Goal: Task Accomplishment & Management: Complete application form

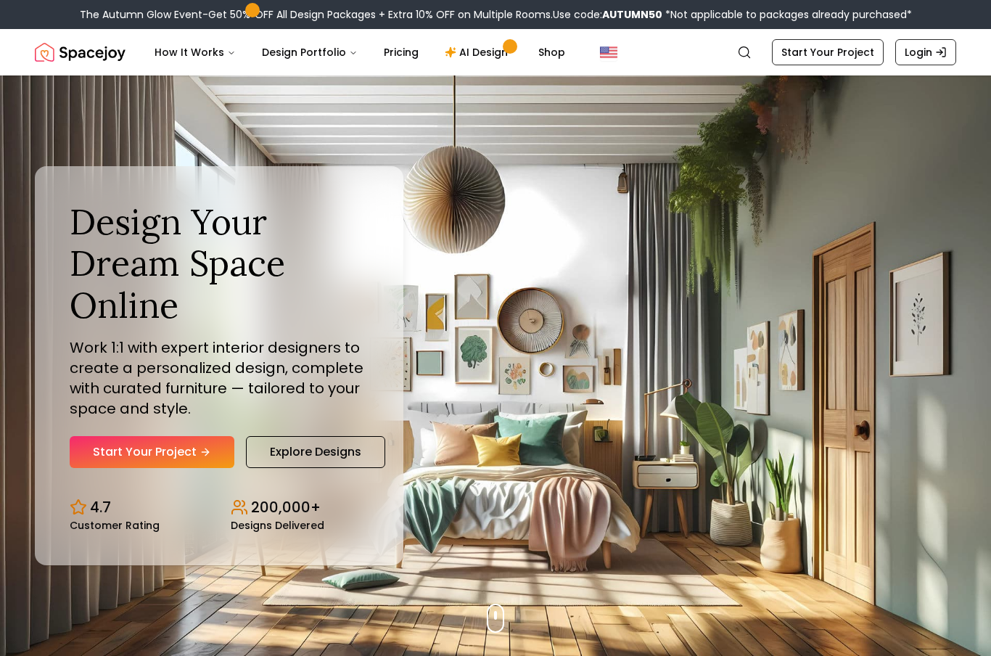
click at [194, 468] on link "Start Your Project" at bounding box center [152, 452] width 165 height 32
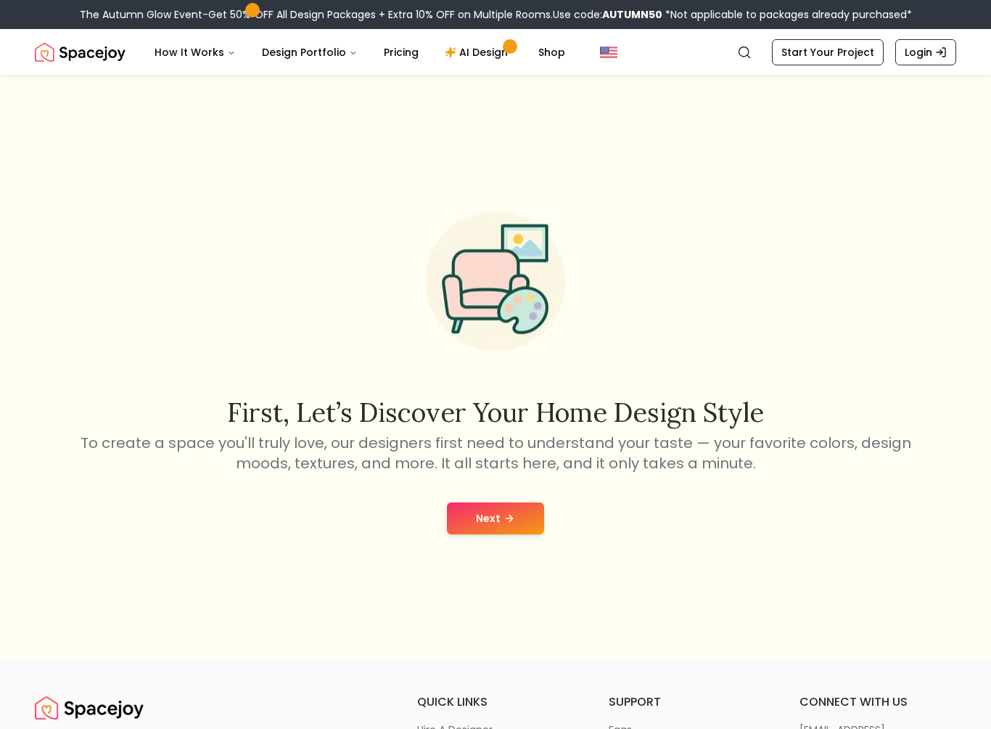
click at [499, 513] on button "Next" at bounding box center [495, 518] width 97 height 32
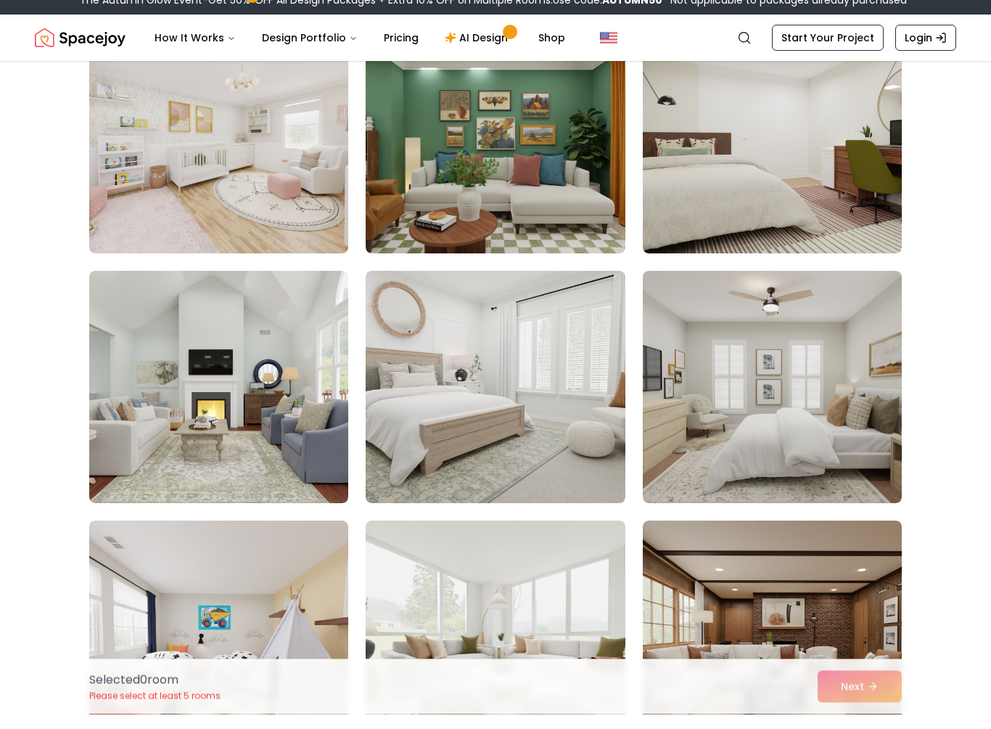
scroll to position [911, 0]
click at [270, 391] on img at bounding box center [218, 401] width 259 height 232
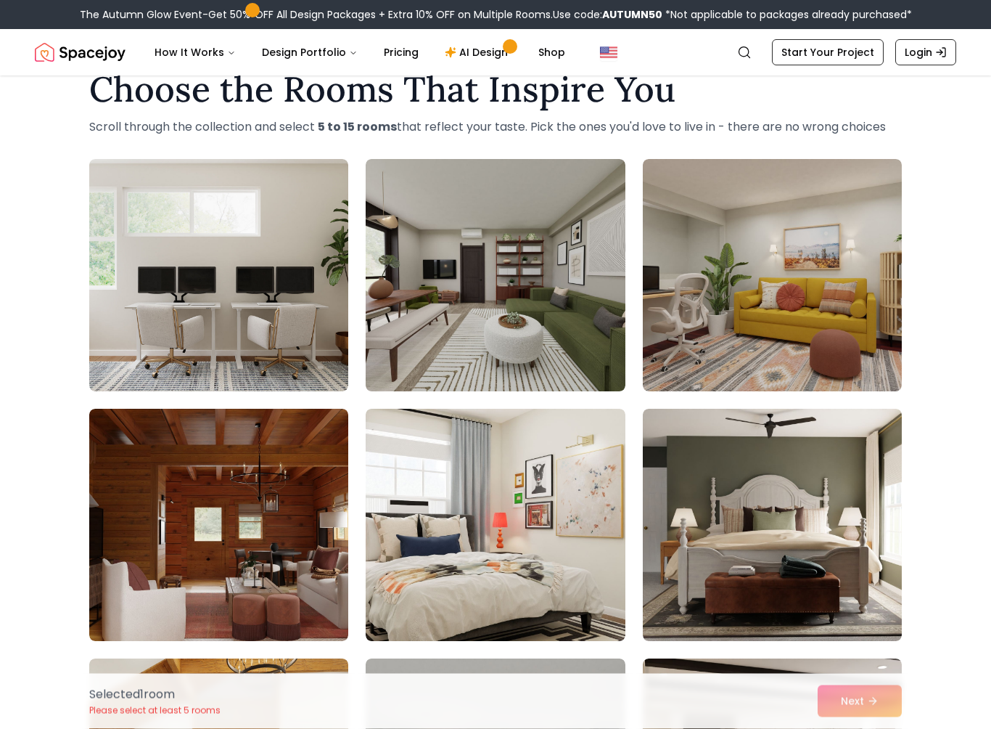
scroll to position [0, 0]
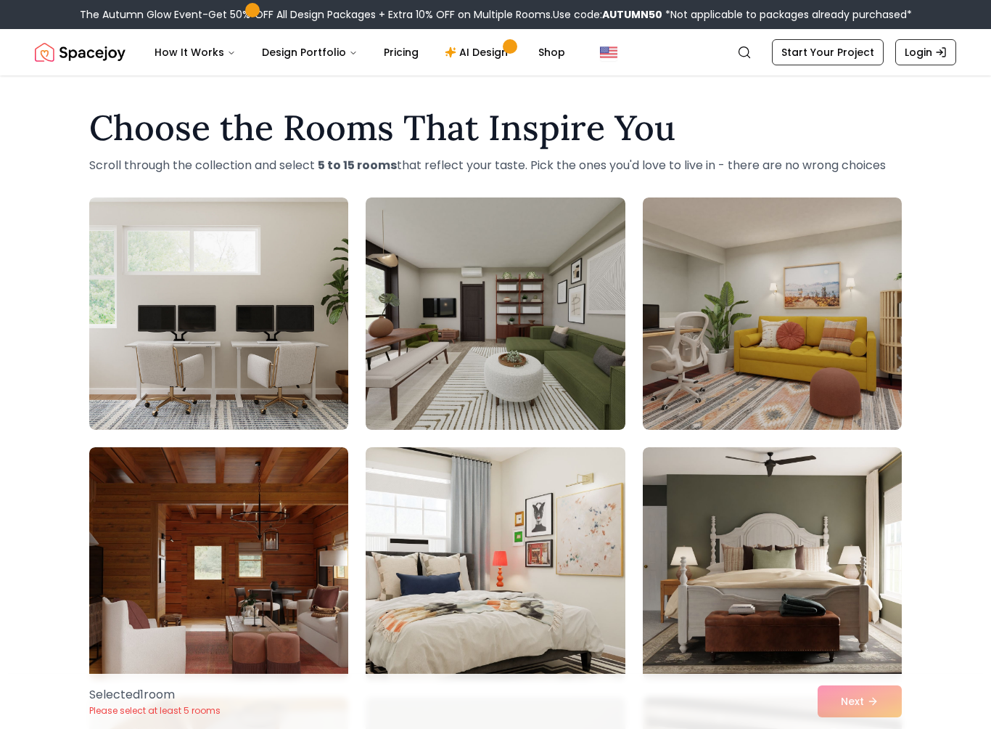
click at [517, 374] on img at bounding box center [495, 313] width 259 height 232
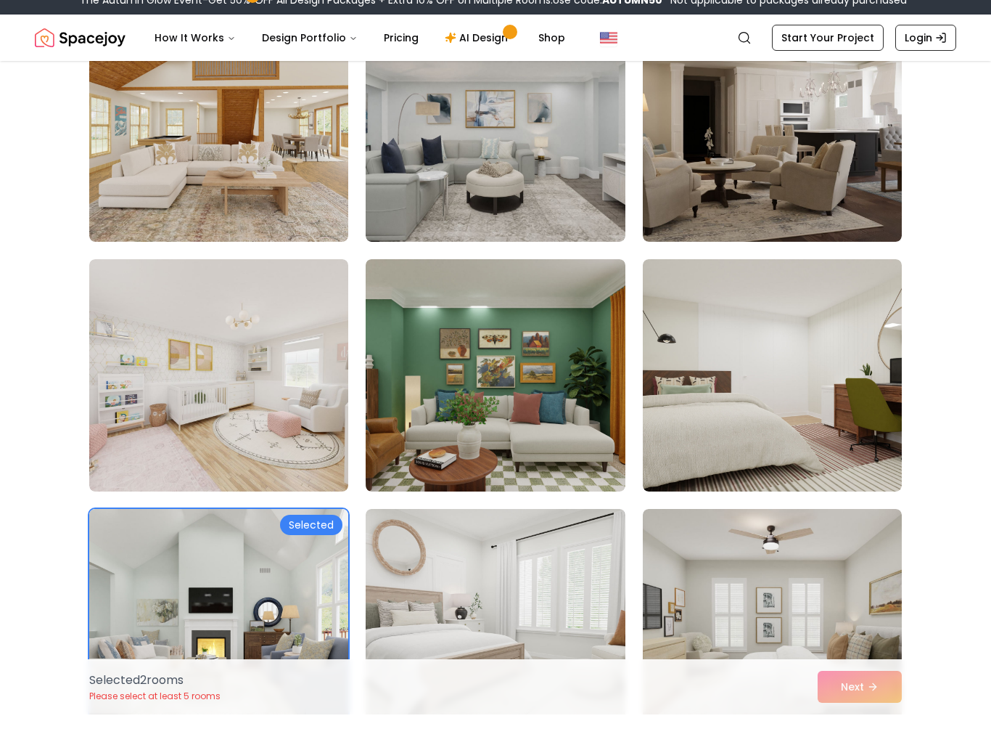
click at [822, 424] on img at bounding box center [772, 390] width 259 height 232
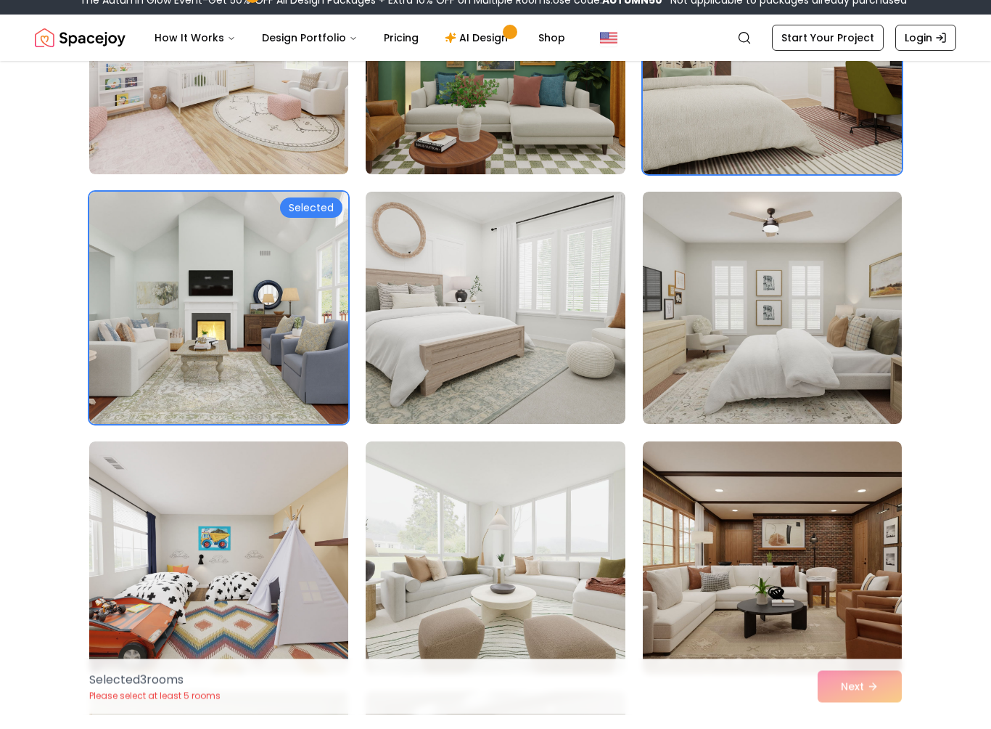
click at [774, 342] on img at bounding box center [772, 323] width 259 height 232
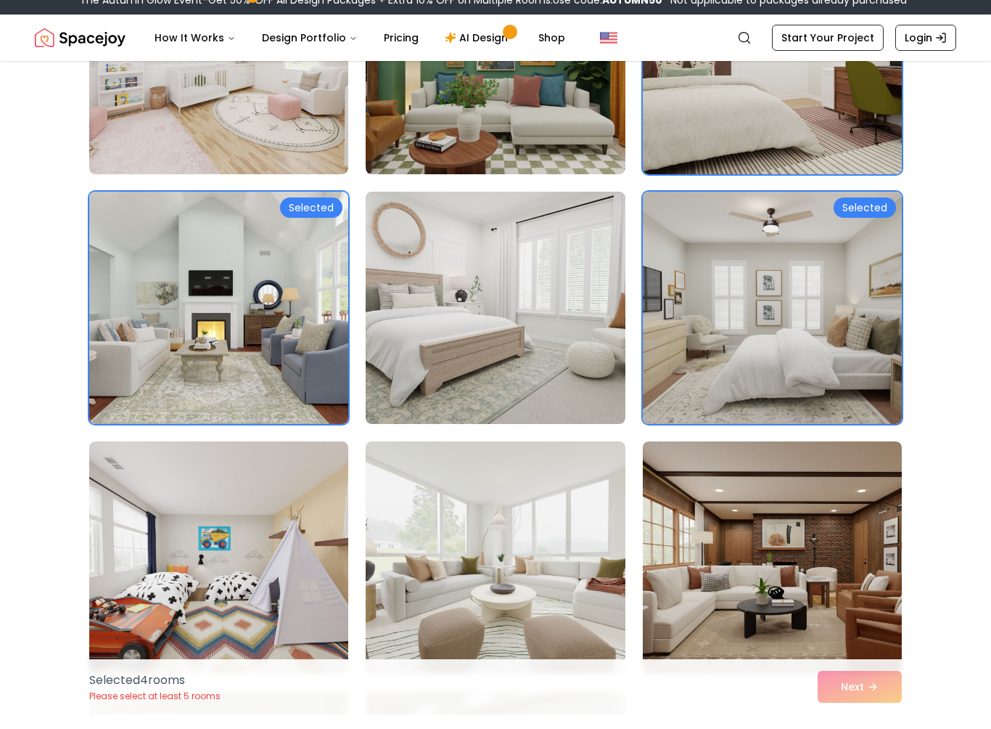
click at [493, 364] on img at bounding box center [495, 322] width 259 height 232
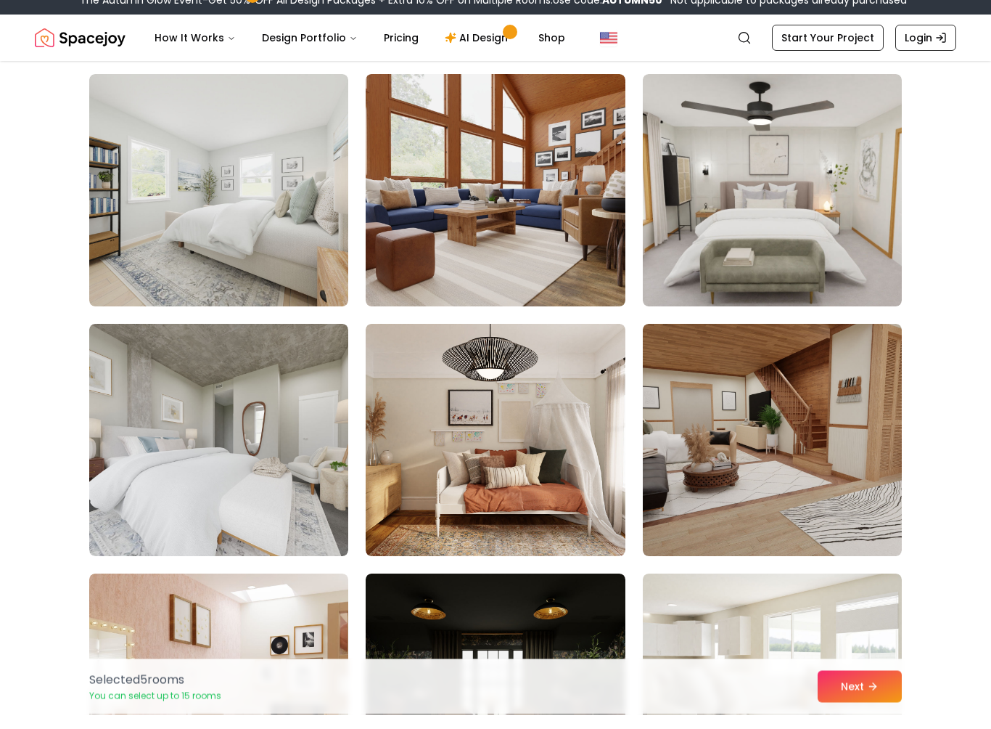
scroll to position [2113, 0]
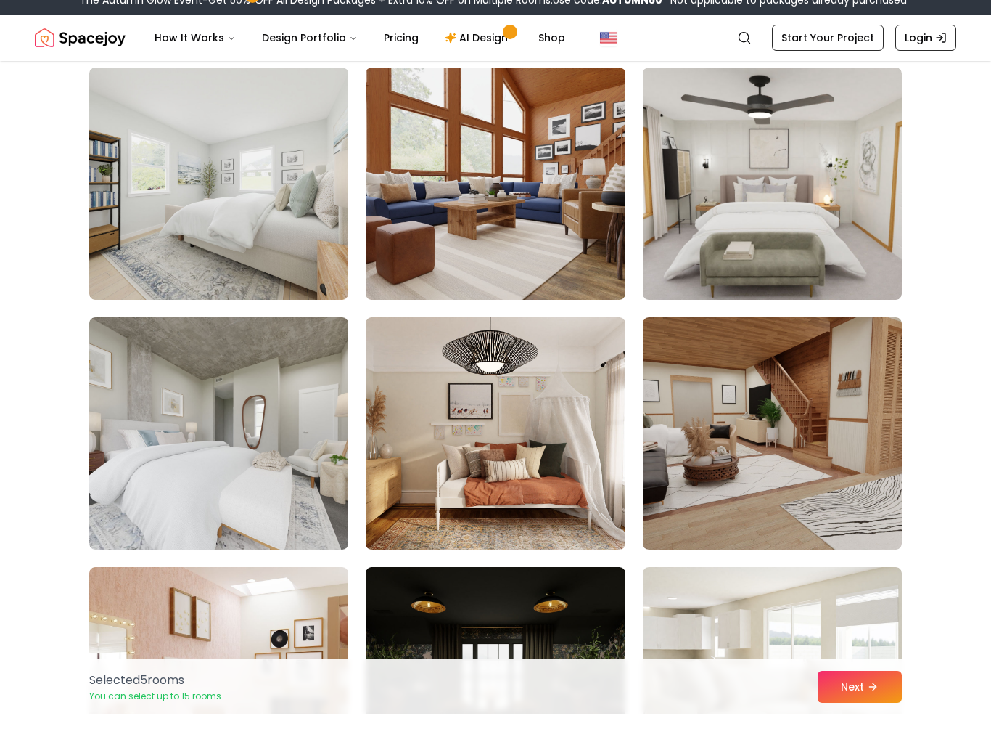
click at [255, 244] on img at bounding box center [218, 198] width 259 height 232
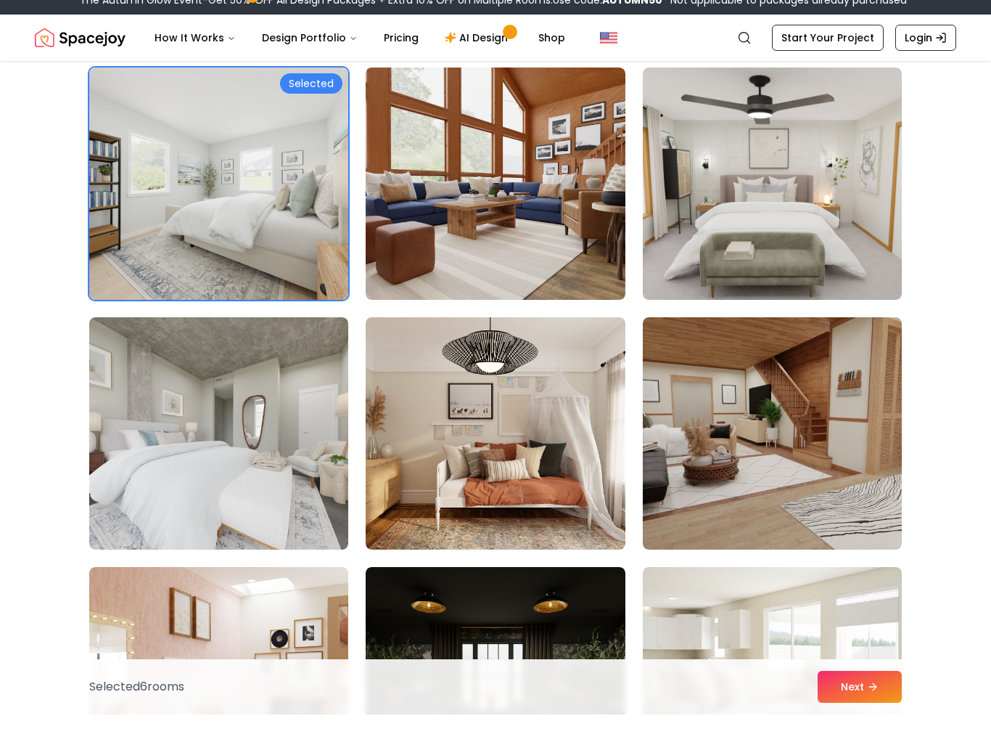
click at [232, 412] on img at bounding box center [218, 448] width 259 height 232
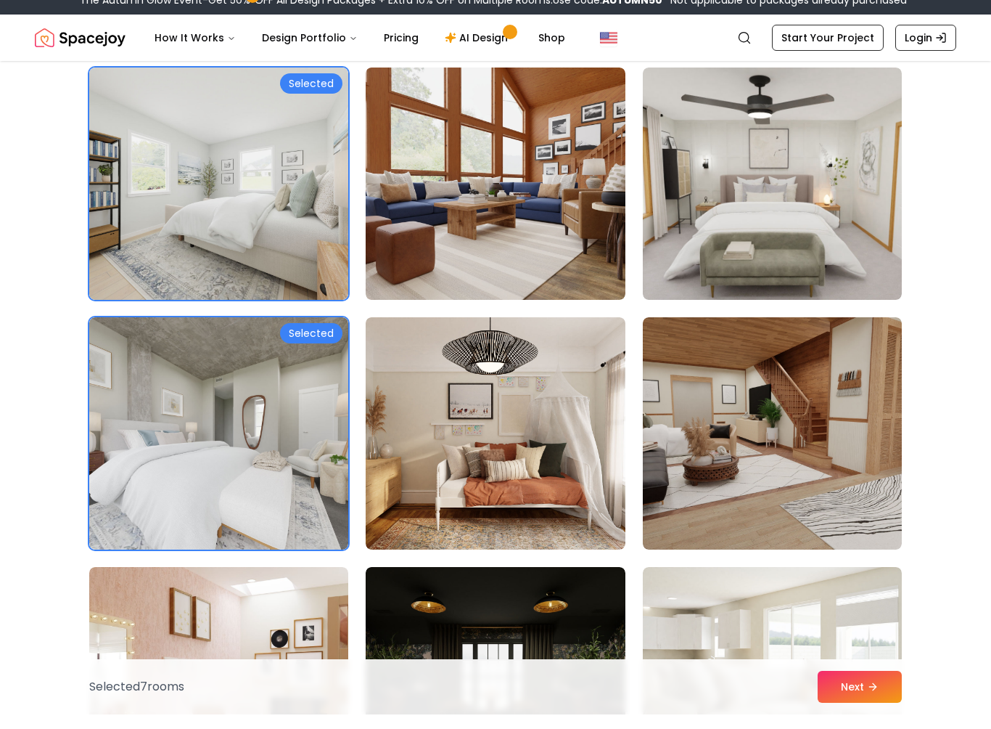
click at [756, 221] on img at bounding box center [772, 198] width 259 height 232
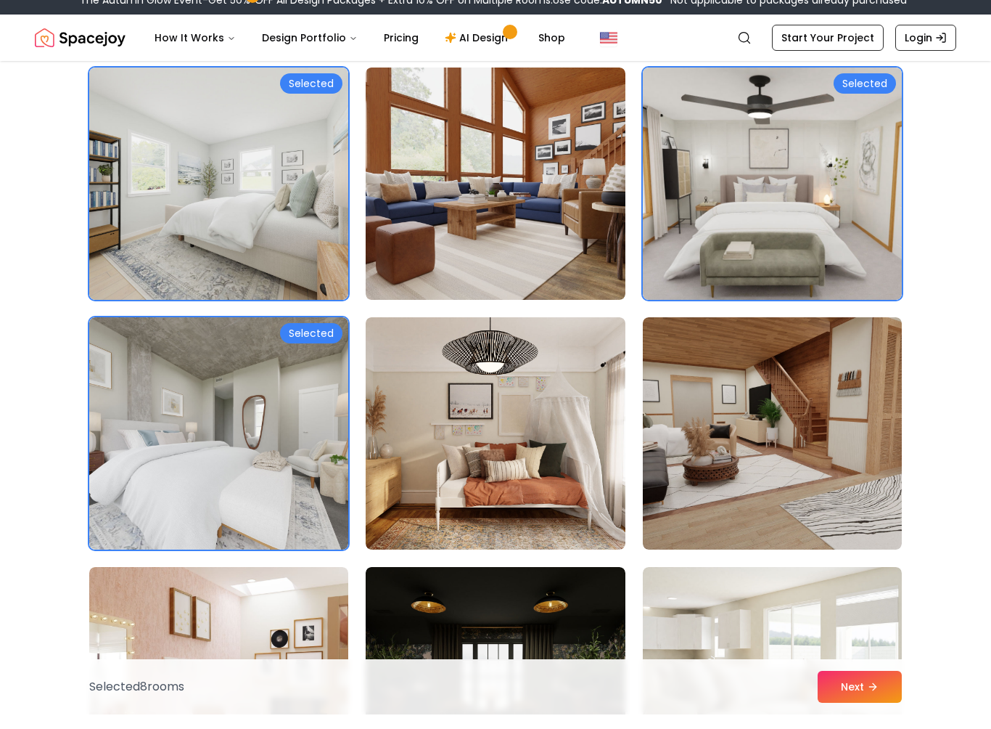
click at [727, 488] on img at bounding box center [772, 448] width 259 height 232
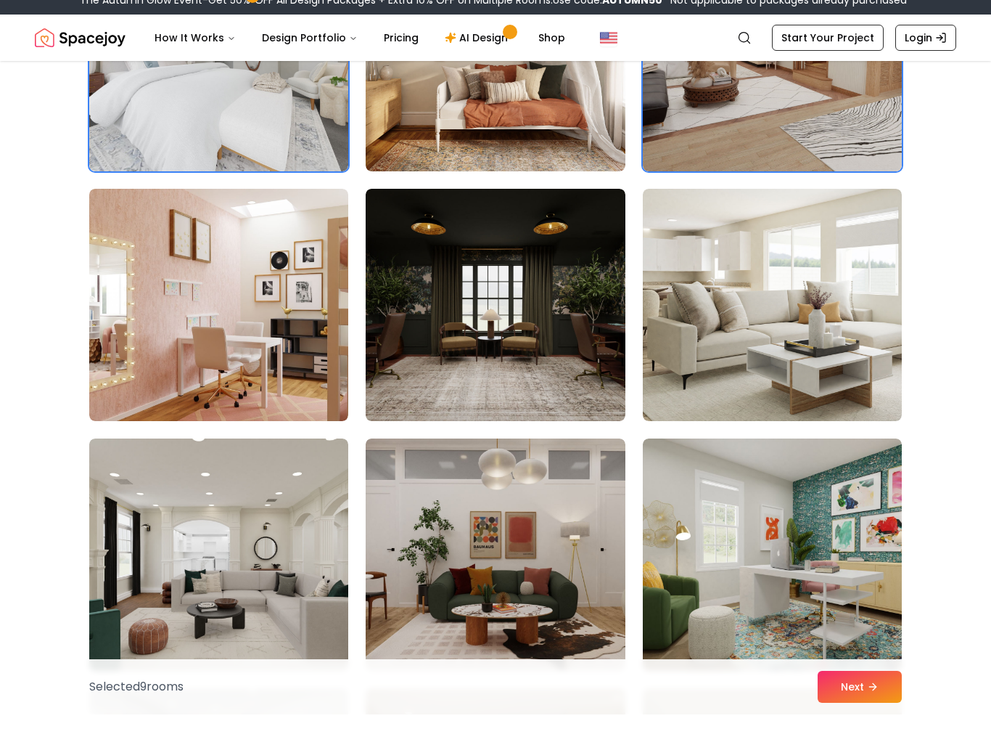
click at [773, 315] on img at bounding box center [772, 319] width 259 height 232
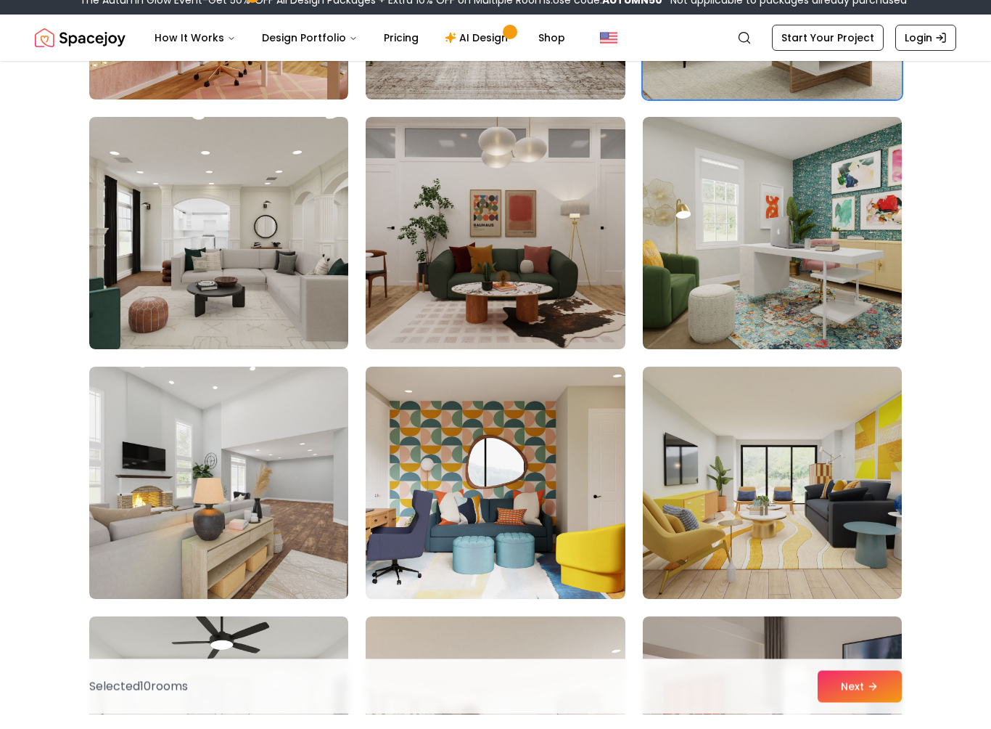
scroll to position [2813, 0]
click at [261, 305] on img at bounding box center [218, 247] width 259 height 232
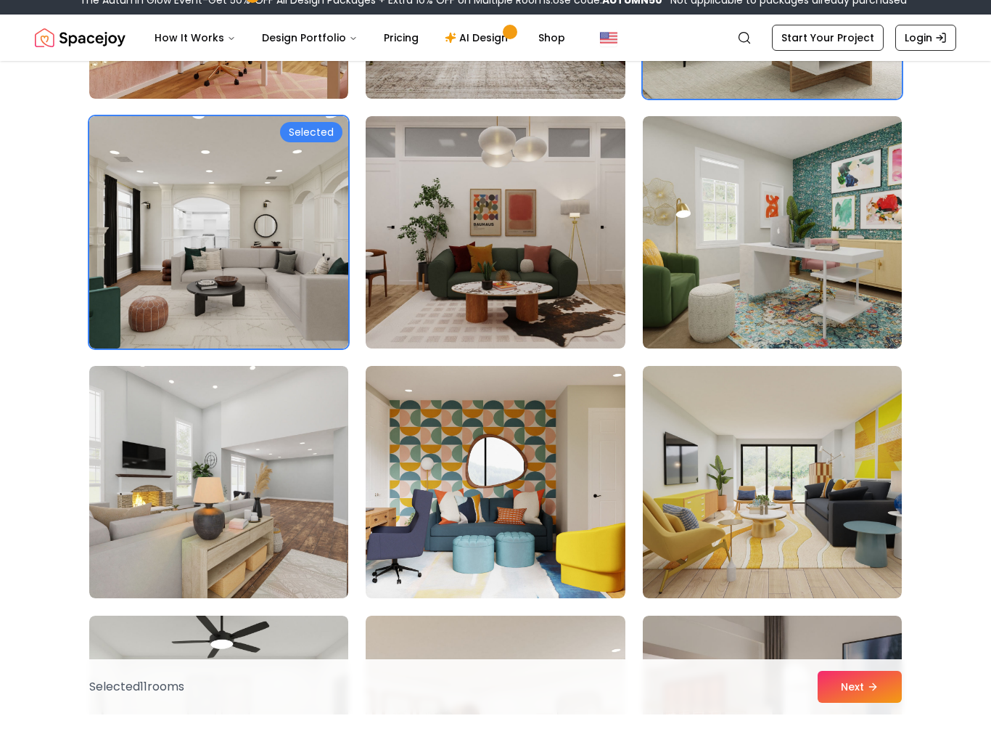
click at [453, 284] on img at bounding box center [495, 247] width 259 height 232
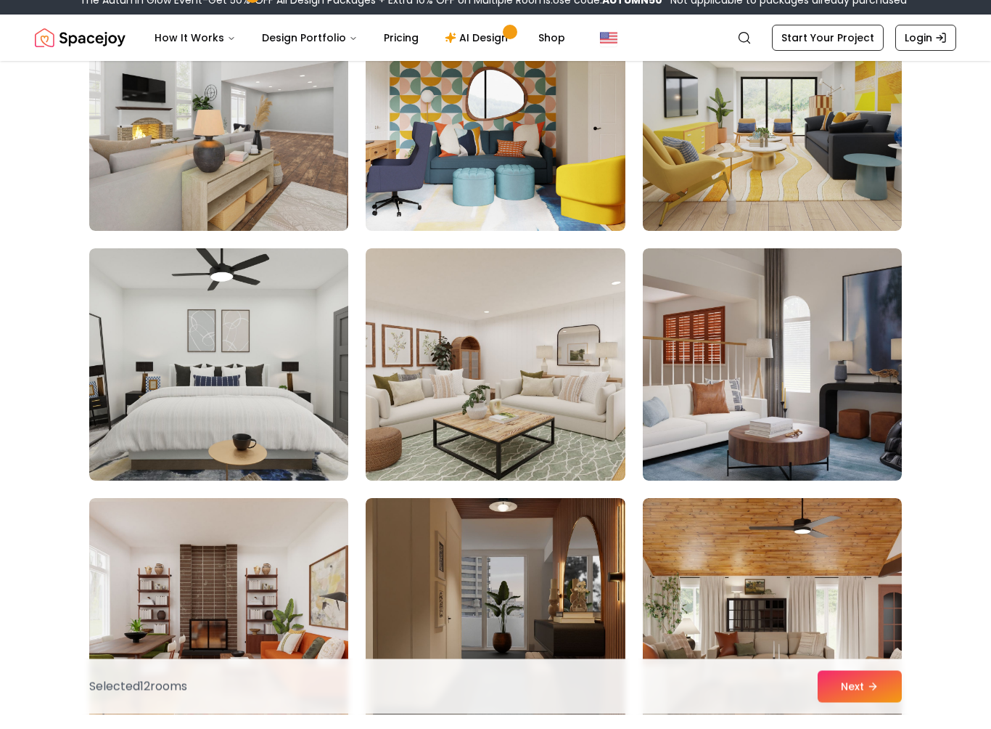
scroll to position [3180, 0]
click at [240, 397] on img at bounding box center [218, 379] width 259 height 232
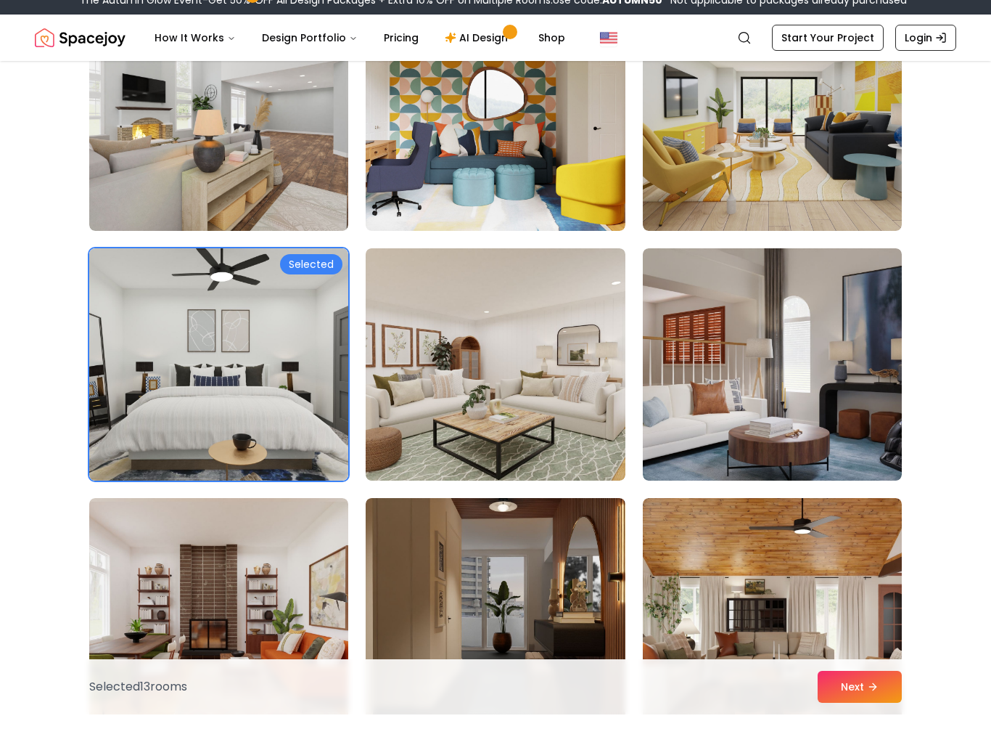
click at [495, 422] on img at bounding box center [495, 379] width 259 height 232
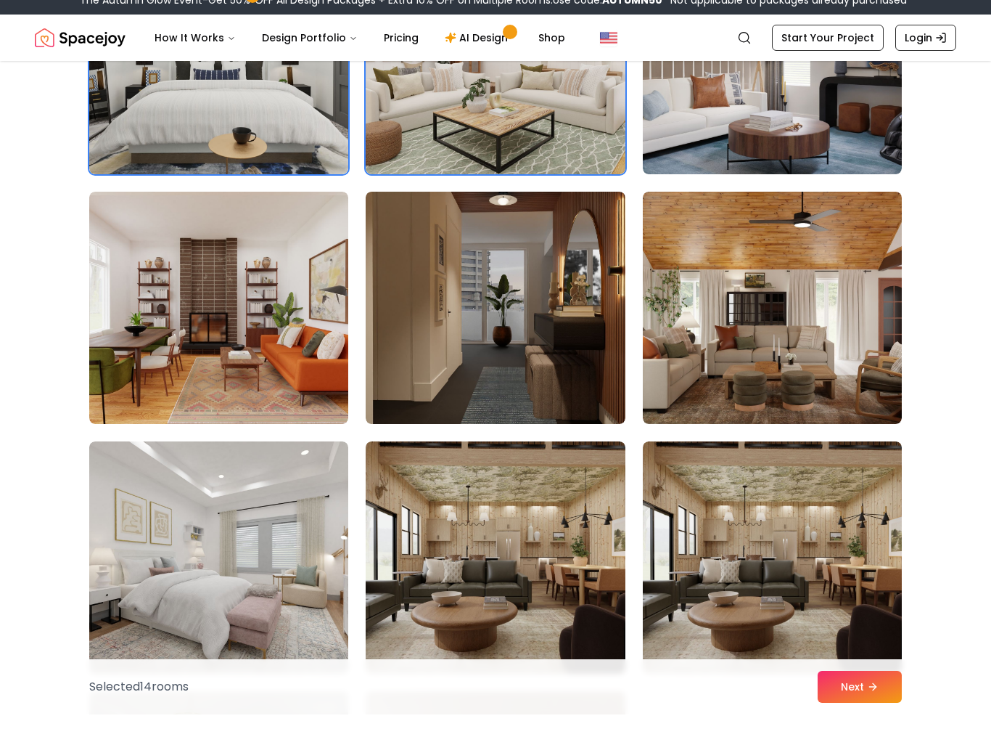
scroll to position [3512, 0]
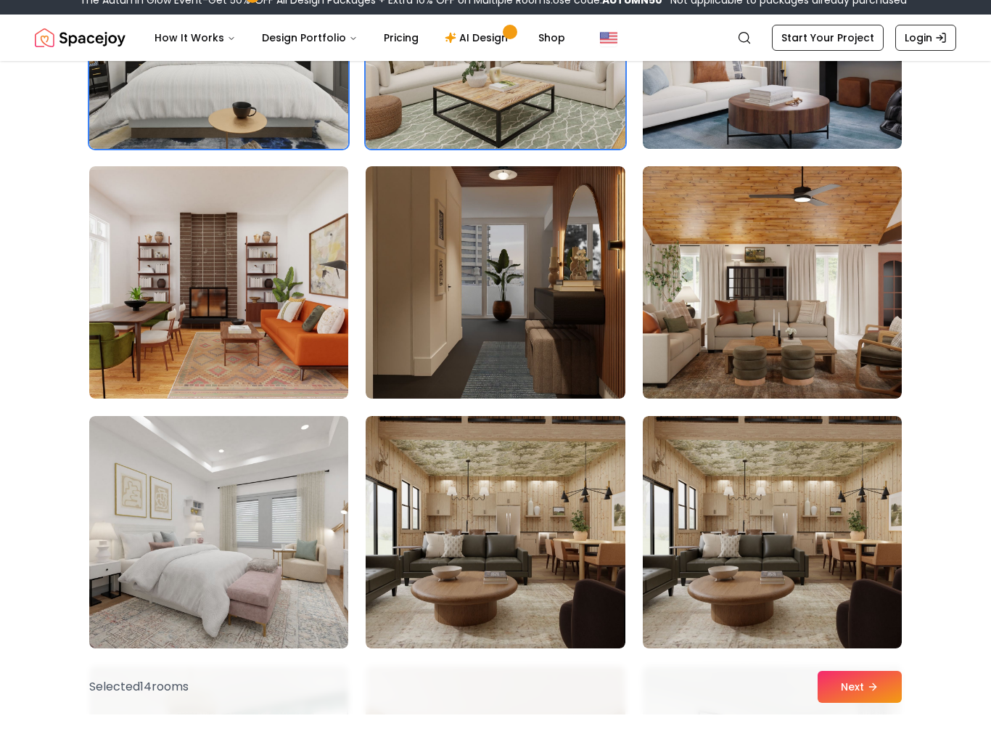
click at [774, 363] on img at bounding box center [772, 297] width 259 height 232
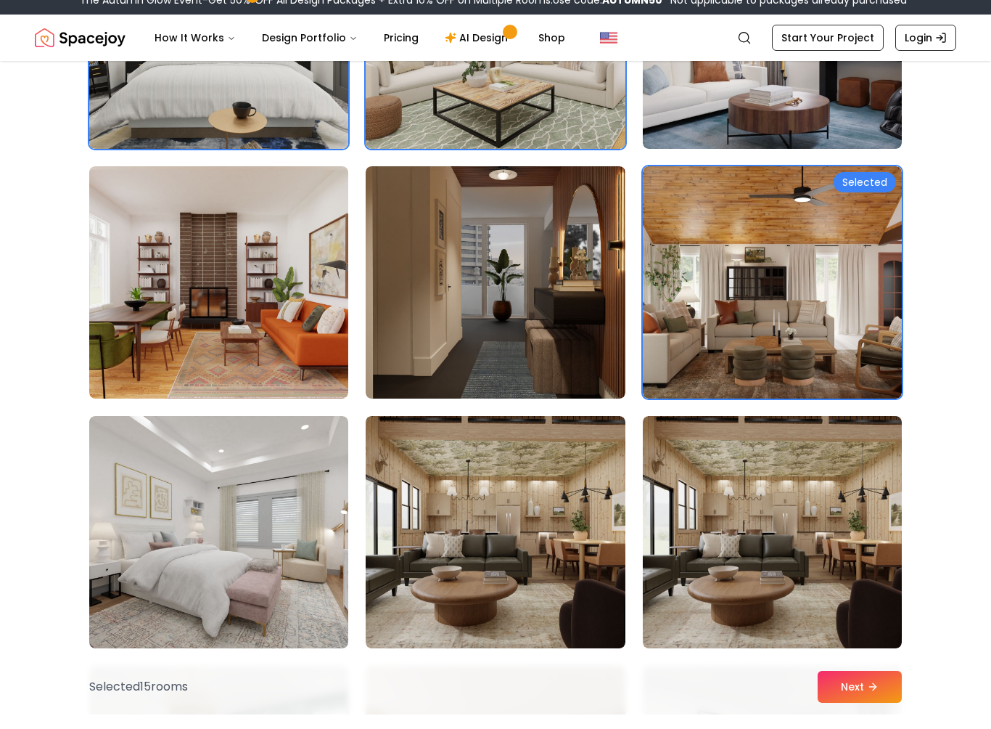
click at [277, 337] on img at bounding box center [218, 297] width 259 height 232
click at [242, 603] on img at bounding box center [218, 546] width 259 height 232
click at [269, 568] on img at bounding box center [218, 546] width 259 height 232
click at [859, 693] on button "Next" at bounding box center [860, 701] width 84 height 32
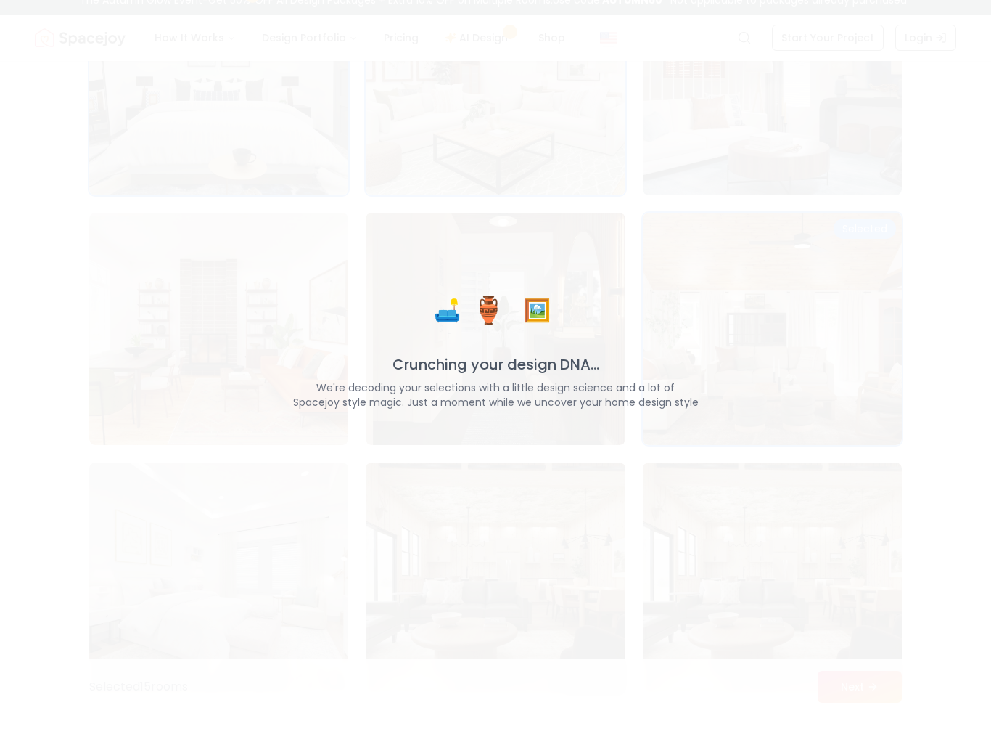
click at [942, 401] on div "🛋️ 🏺 🖼️ Crunching your design DNA... We're decoding your selections with a litt…" at bounding box center [495, 364] width 991 height 729
